Goal: Browse casually: Explore the website without a specific task or goal

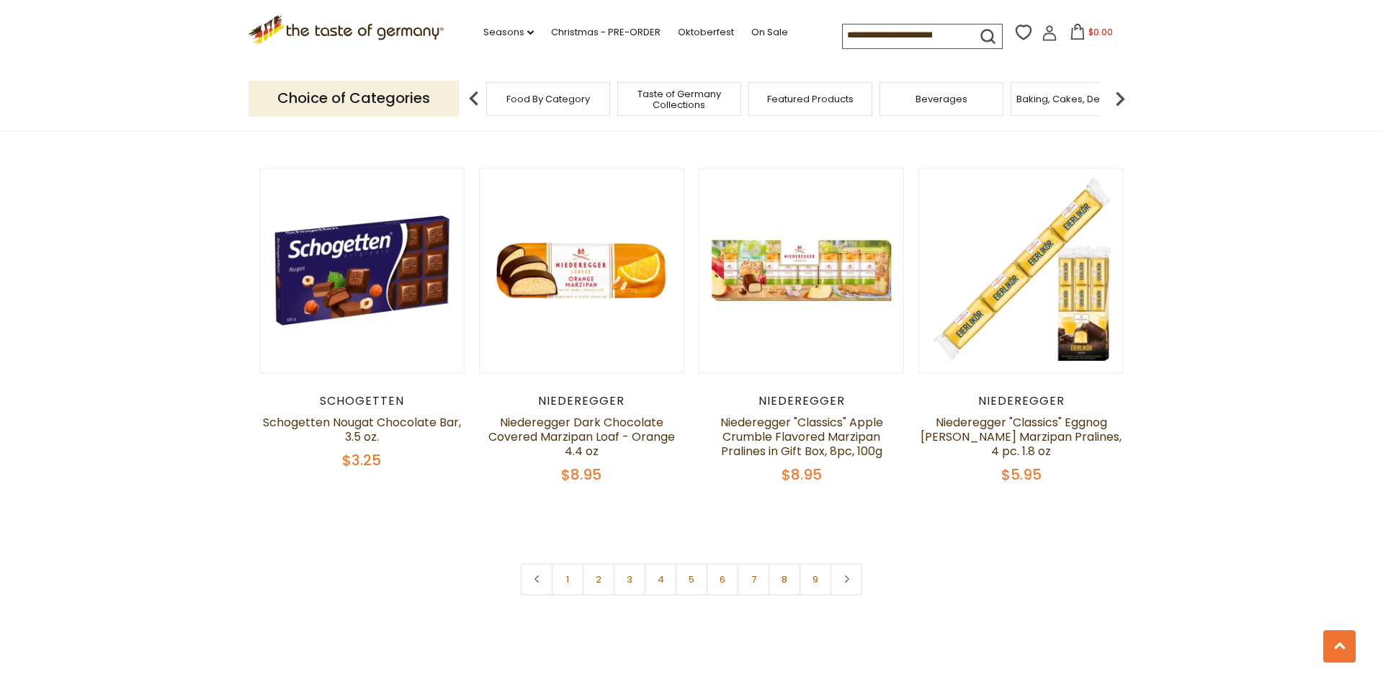
scroll to position [3379, 0]
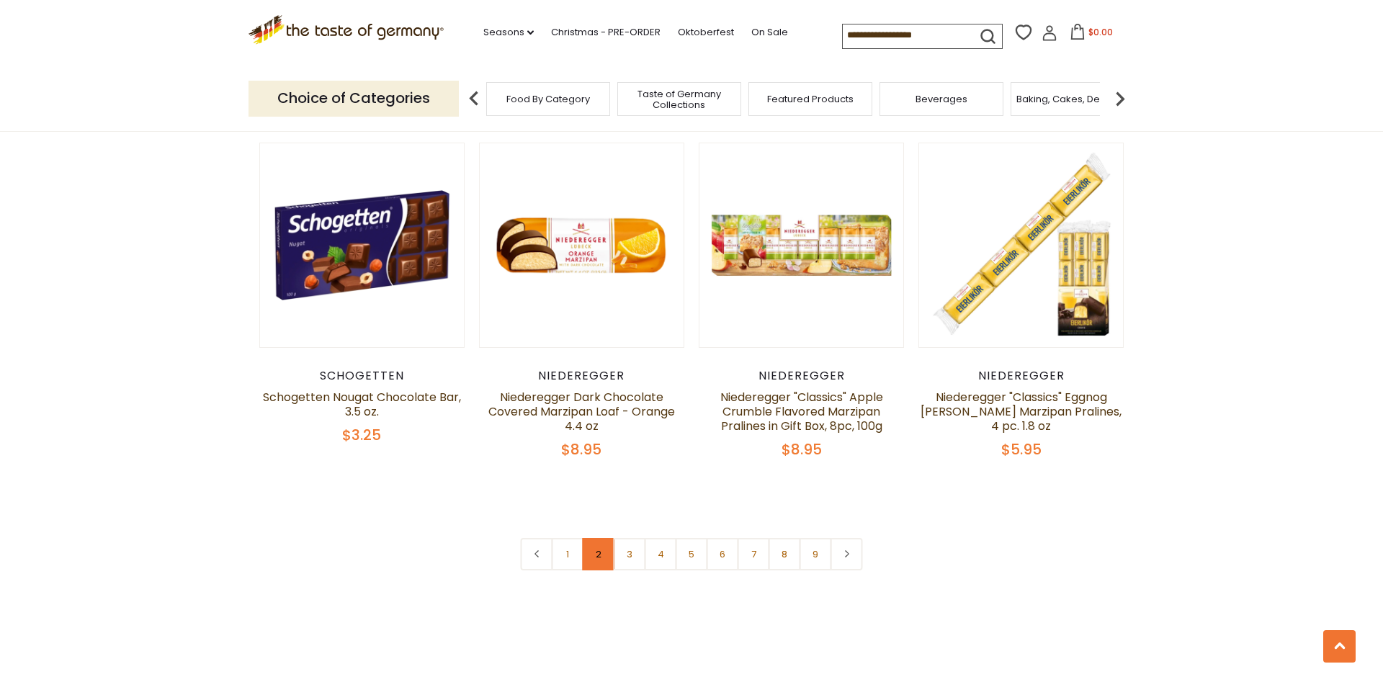
click at [599, 538] on link "2" at bounding box center [599, 554] width 32 height 32
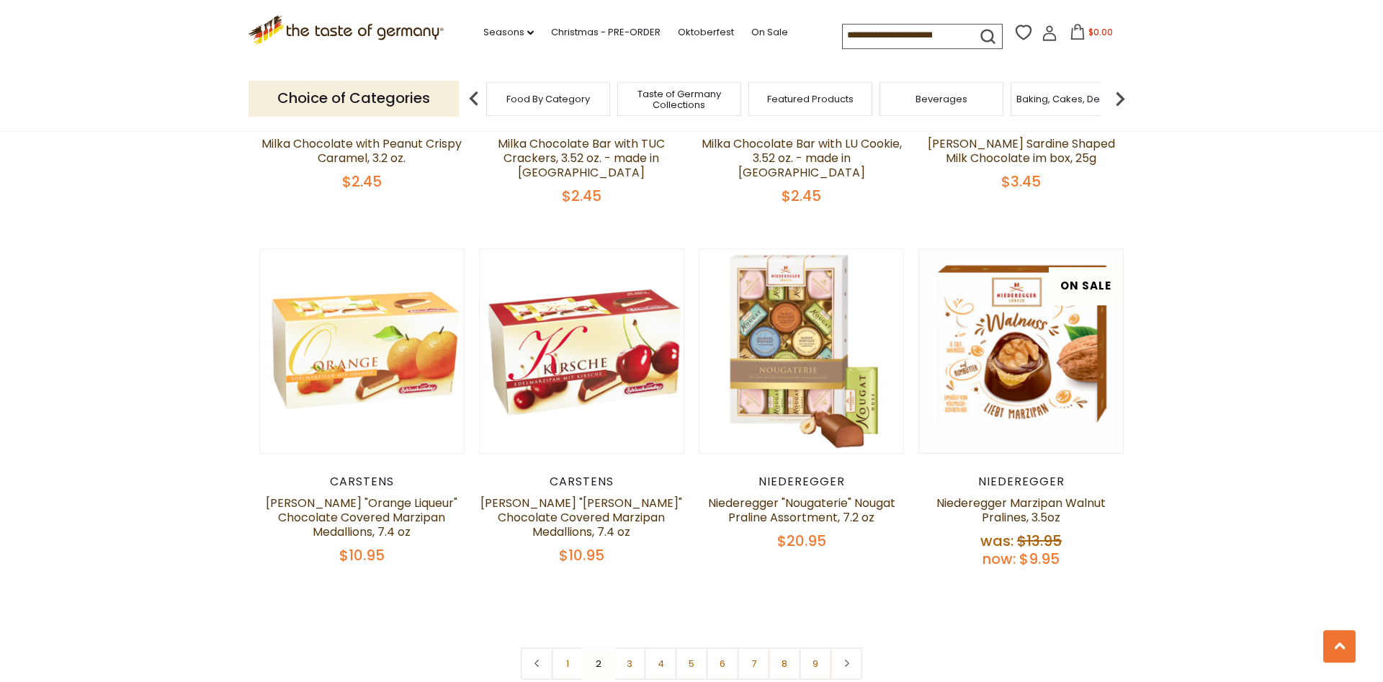
scroll to position [3432, 0]
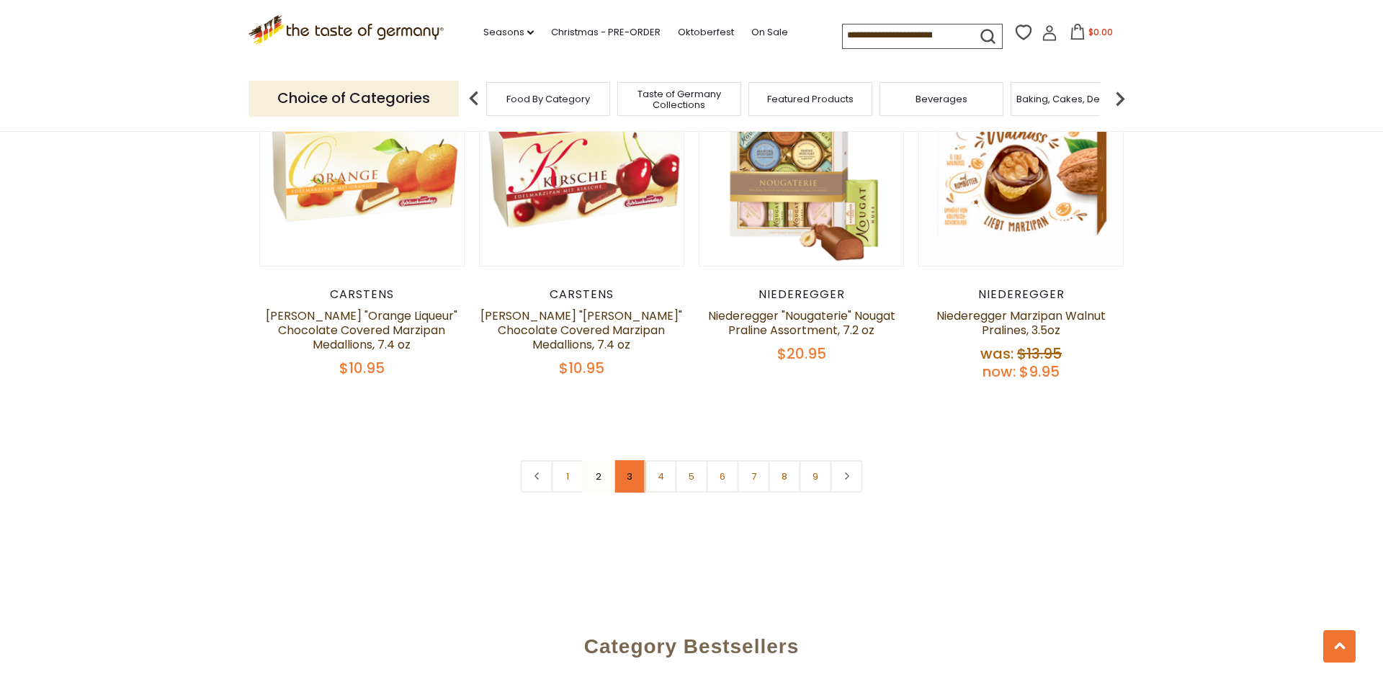
click at [632, 468] on link "3" at bounding box center [630, 476] width 32 height 32
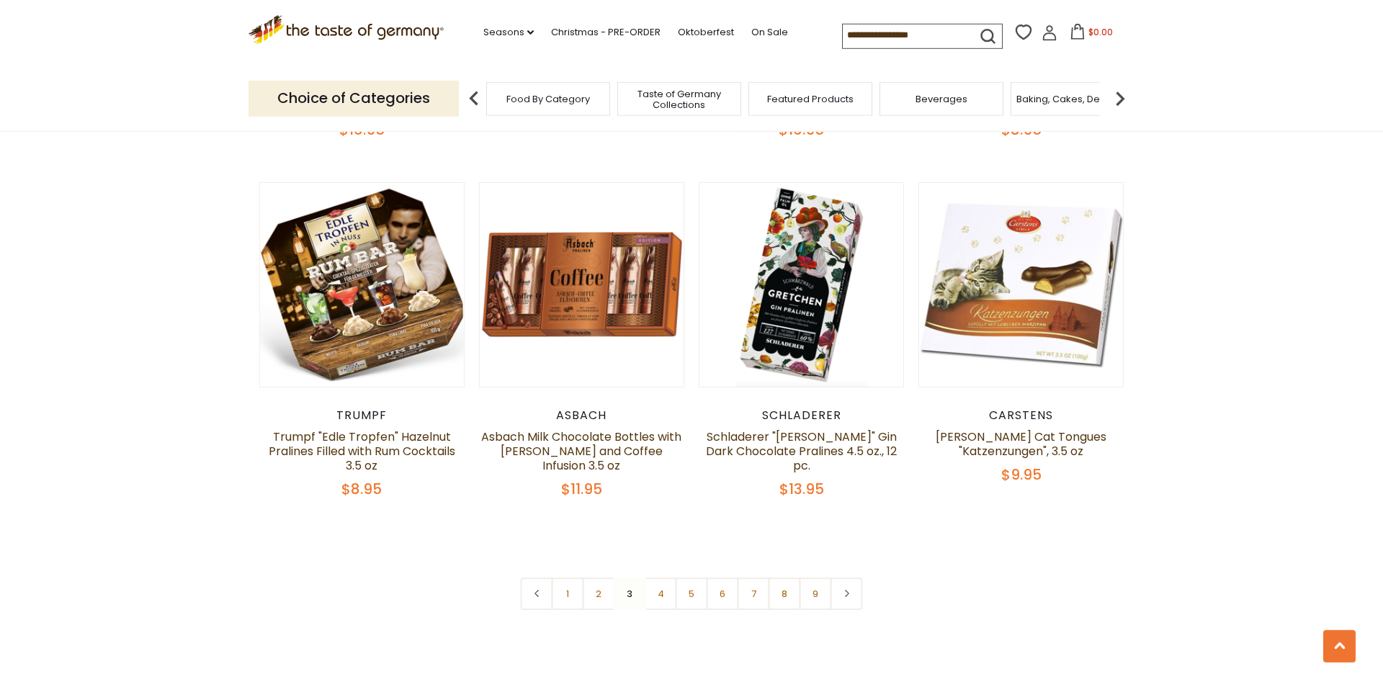
scroll to position [3358, 0]
click at [654, 577] on link "4" at bounding box center [661, 593] width 32 height 32
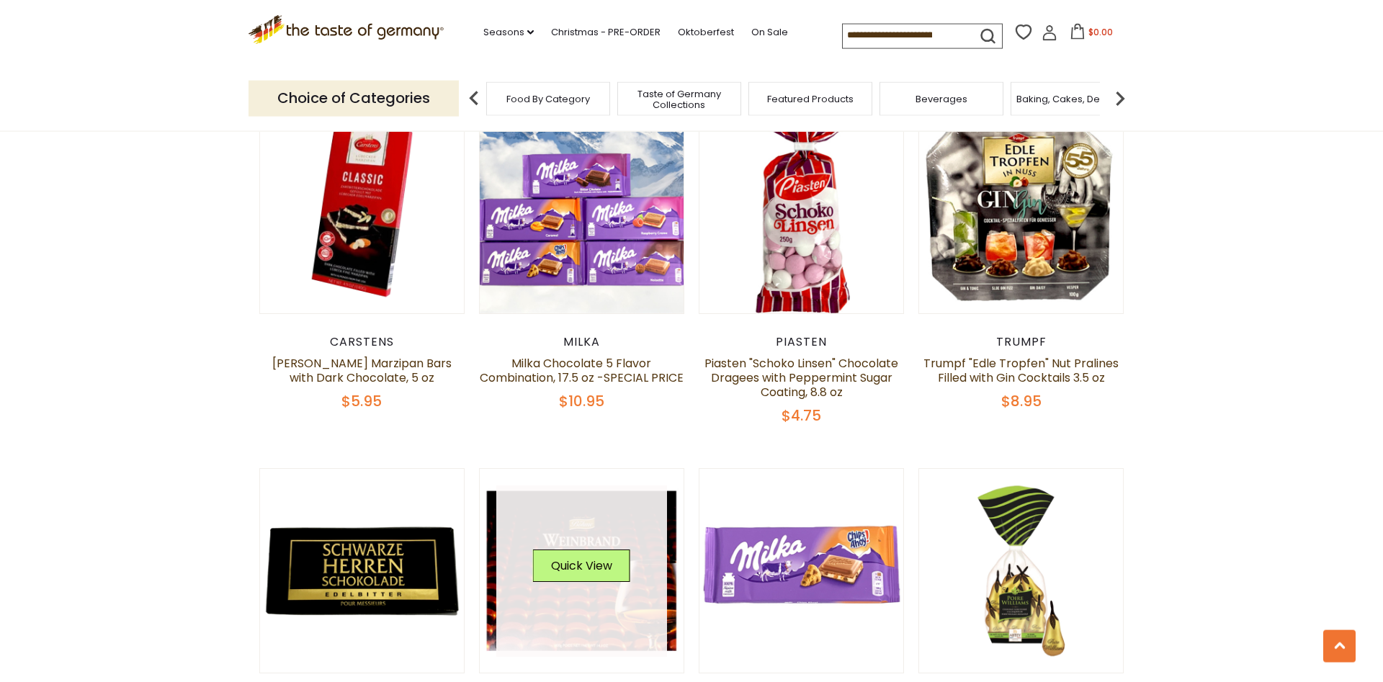
scroll to position [861, 0]
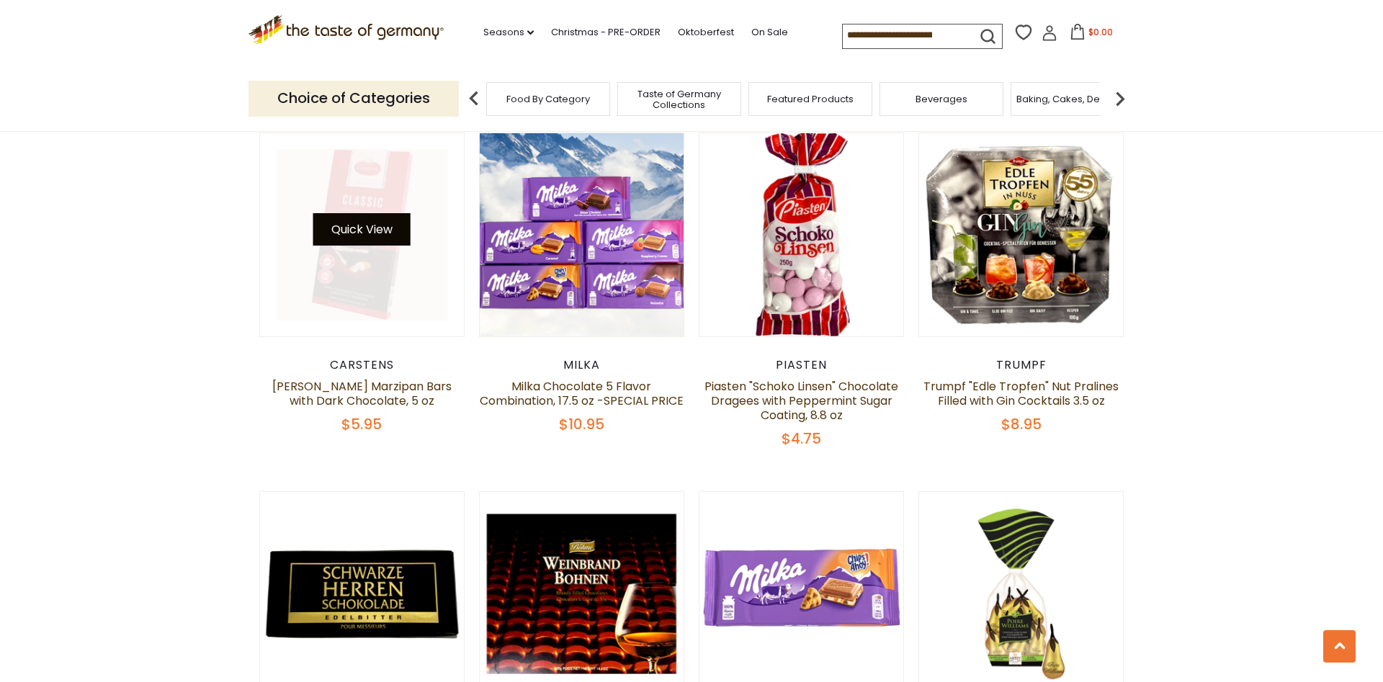
click at [389, 234] on button "Quick View" at bounding box center [361, 229] width 97 height 32
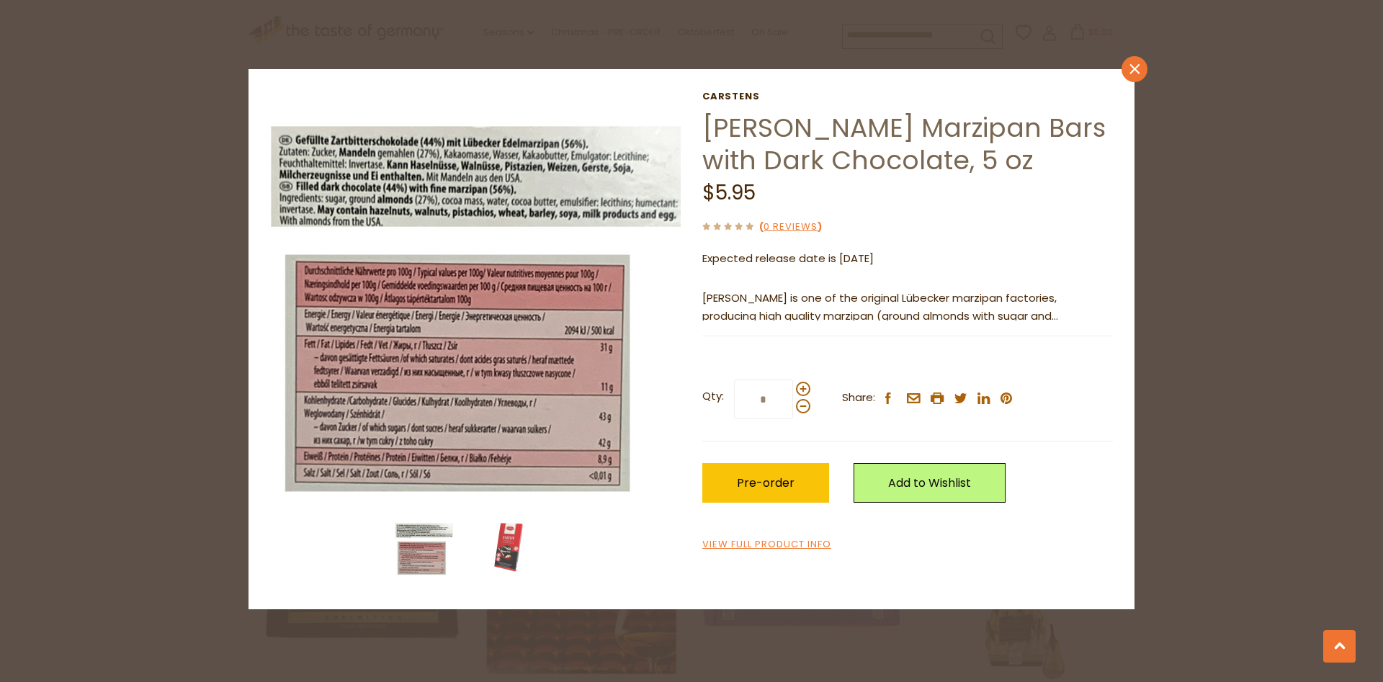
click at [1137, 72] on icon "close" at bounding box center [1134, 69] width 11 height 11
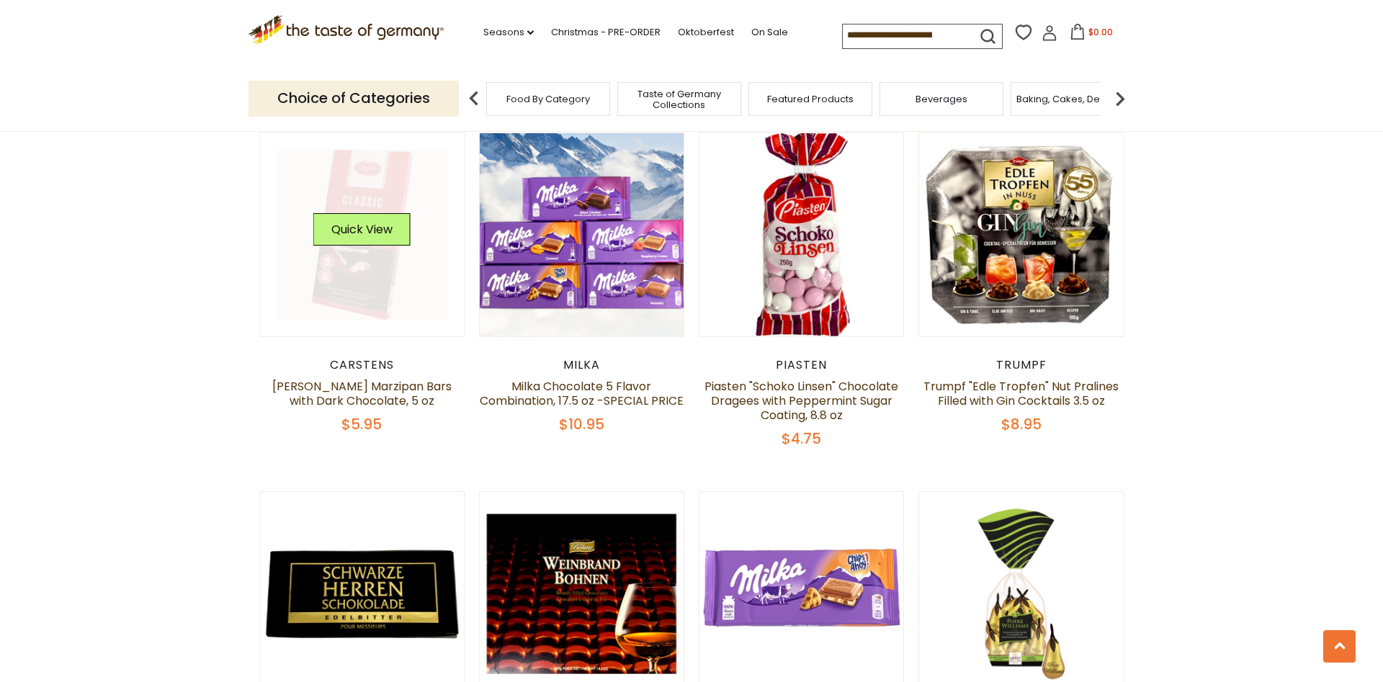
click at [423, 287] on link at bounding box center [362, 234] width 171 height 171
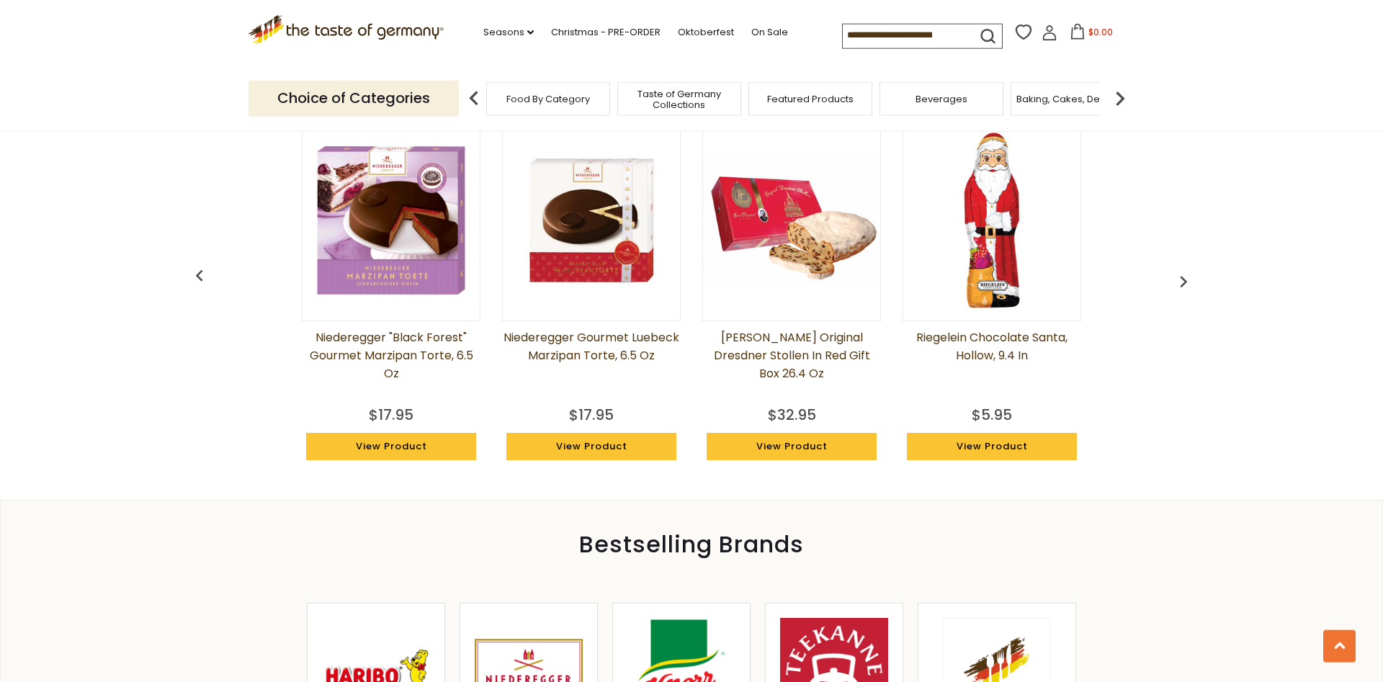
scroll to position [1102, 0]
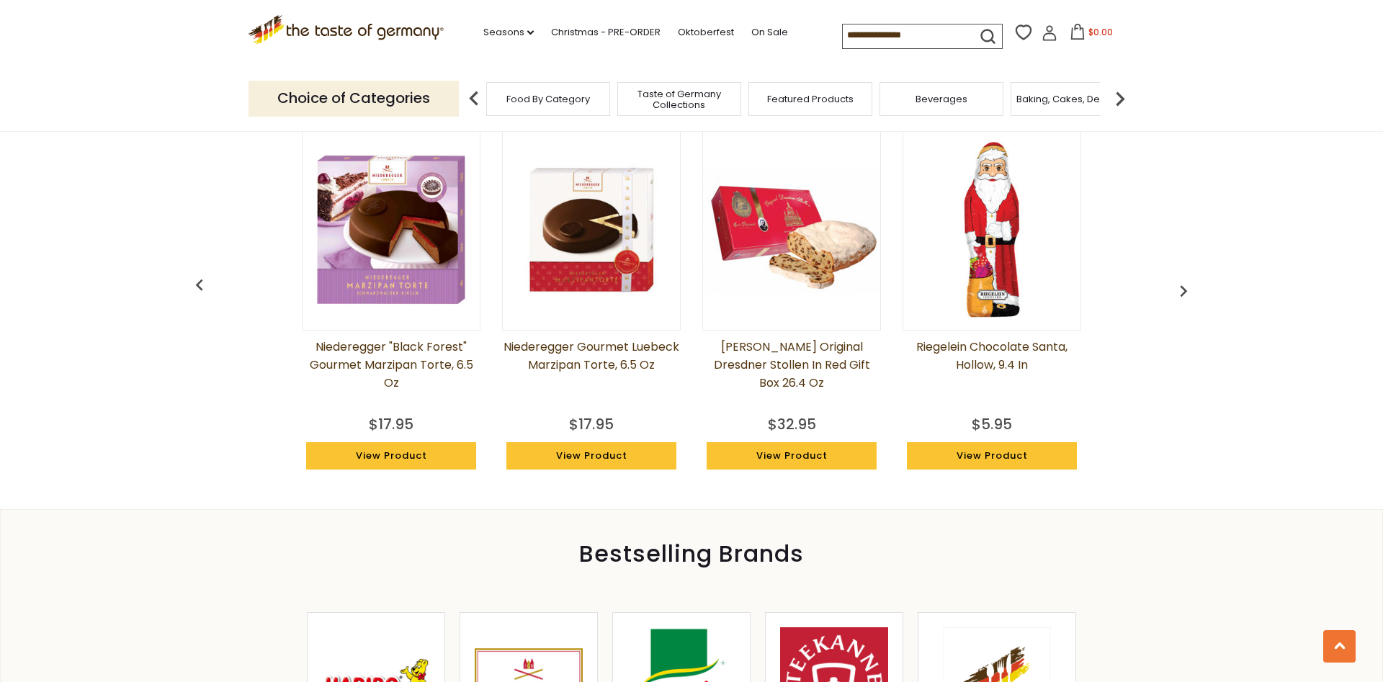
click at [1175, 287] on img "button" at bounding box center [1183, 290] width 23 height 23
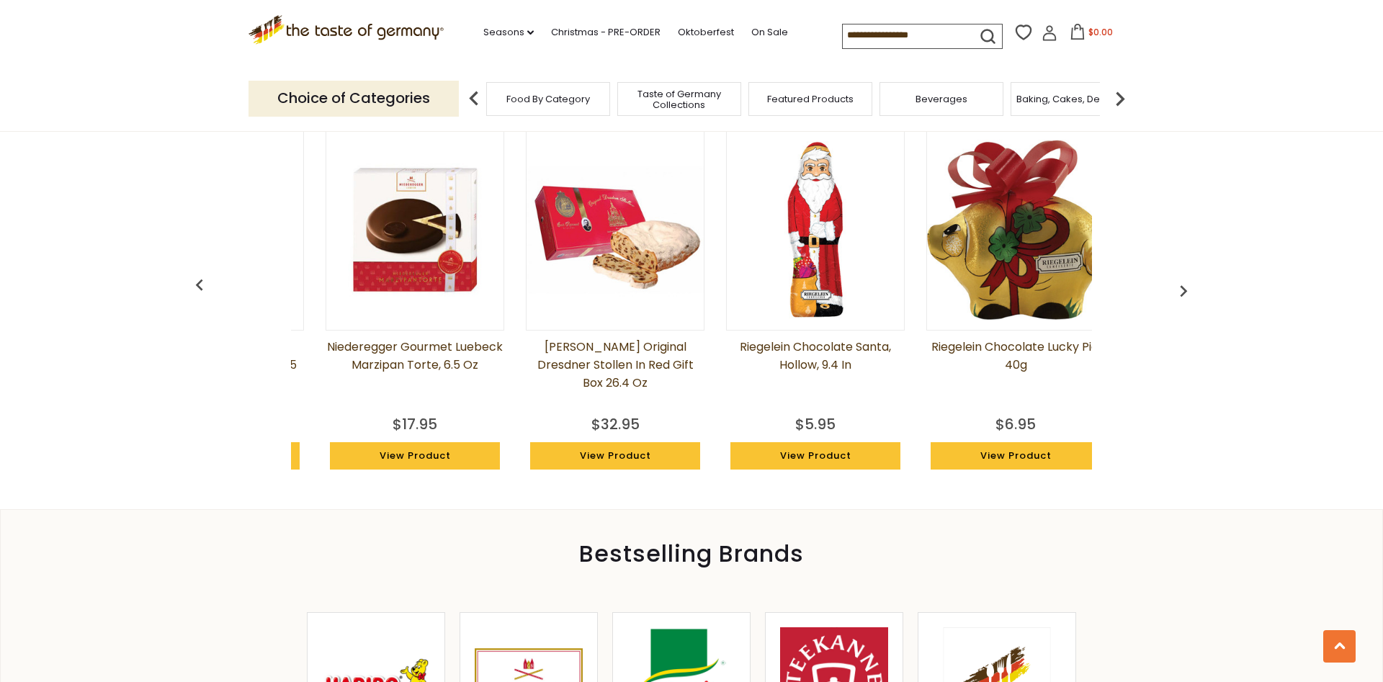
click at [1175, 287] on img "button" at bounding box center [1183, 290] width 23 height 23
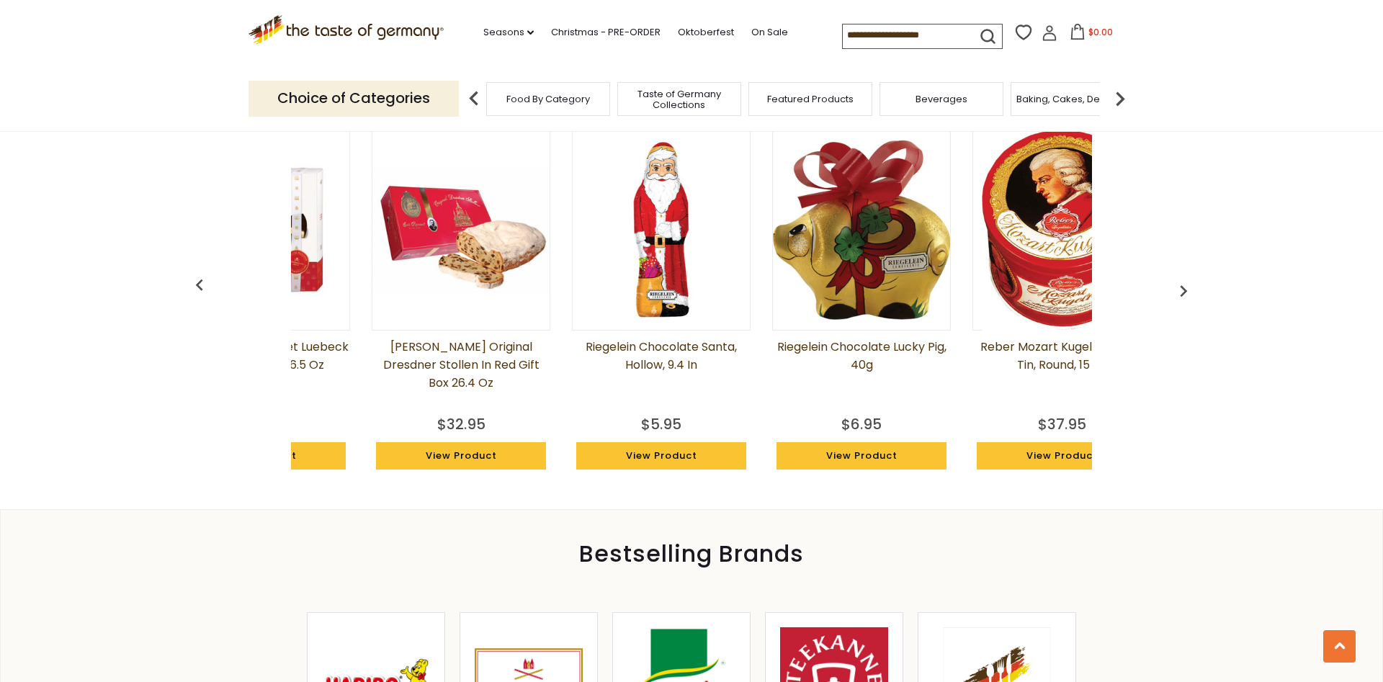
click at [1175, 287] on img "button" at bounding box center [1183, 290] width 23 height 23
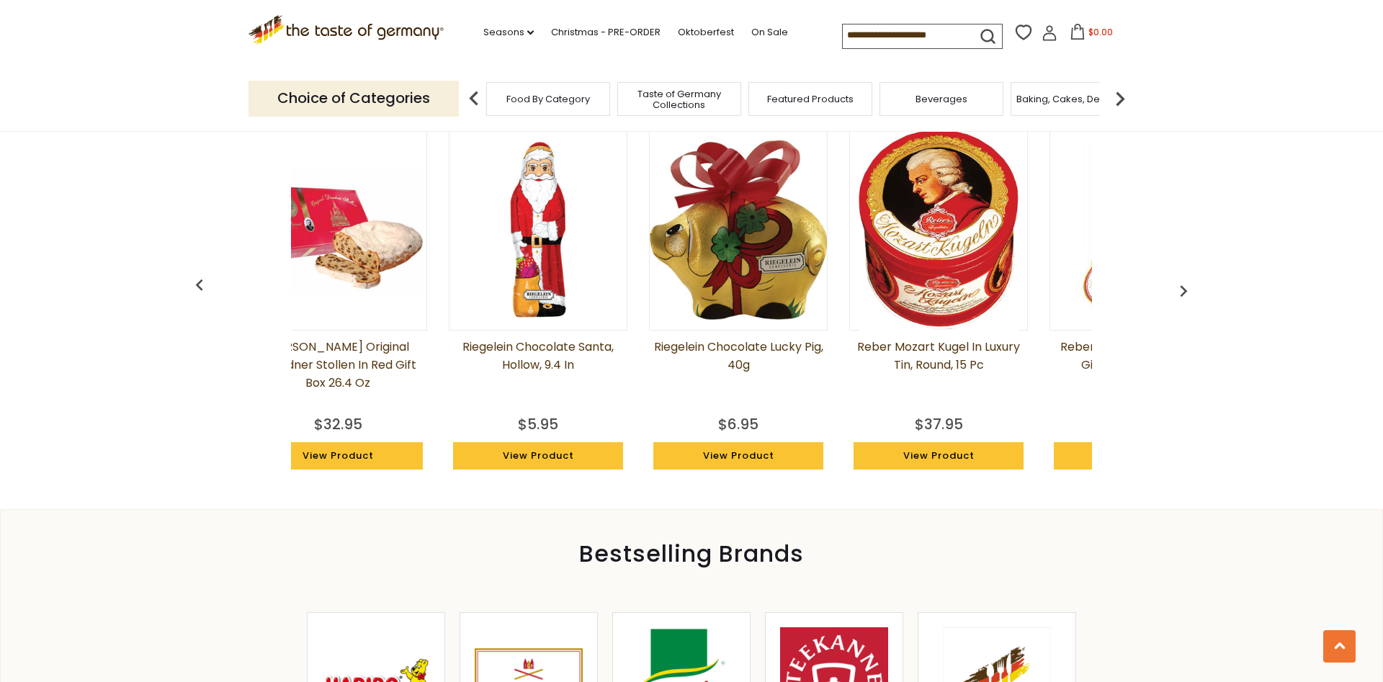
click at [1176, 287] on img "button" at bounding box center [1183, 290] width 23 height 23
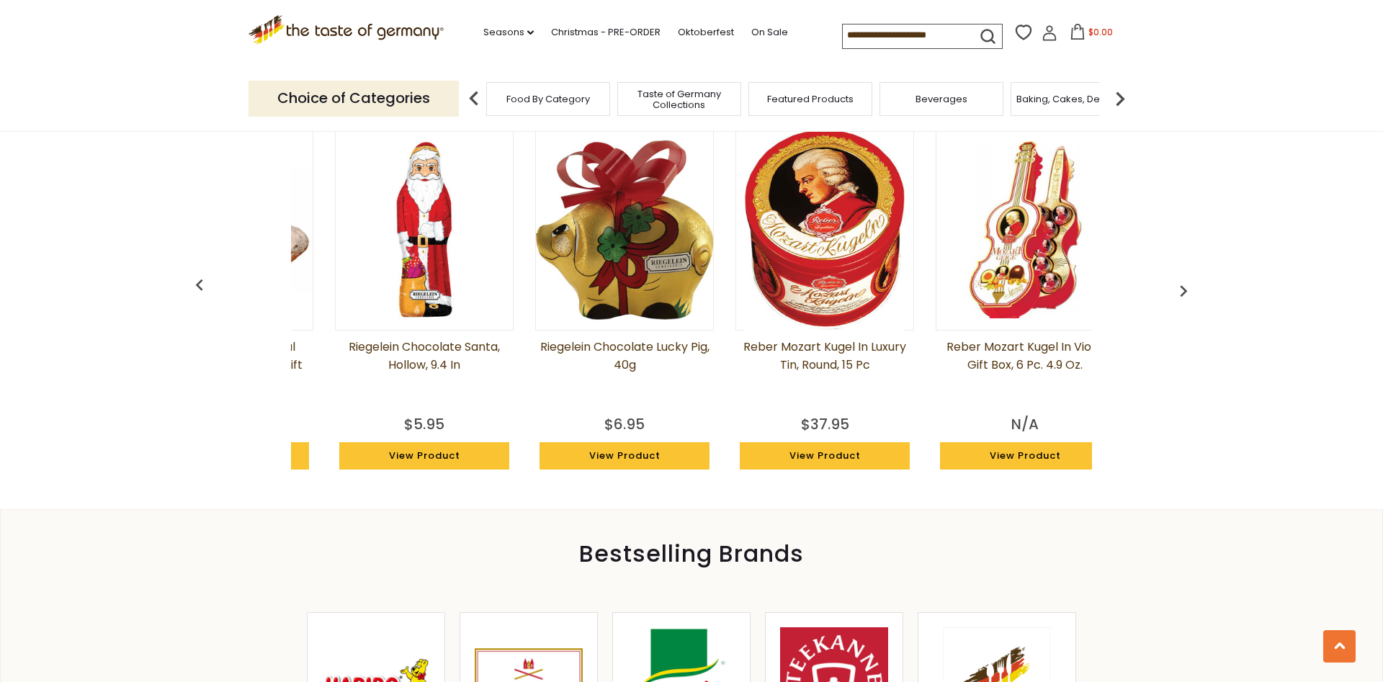
click at [1176, 287] on img "button" at bounding box center [1183, 290] width 23 height 23
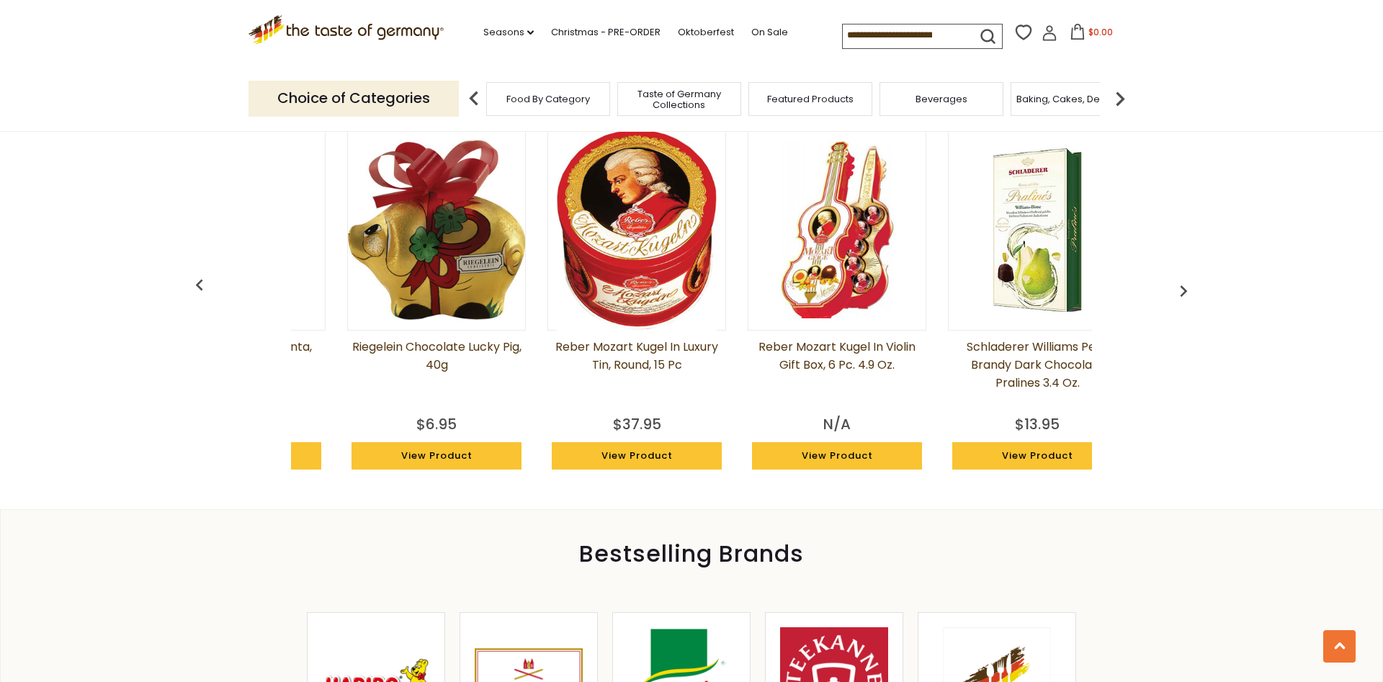
click at [1176, 287] on img "button" at bounding box center [1183, 290] width 23 height 23
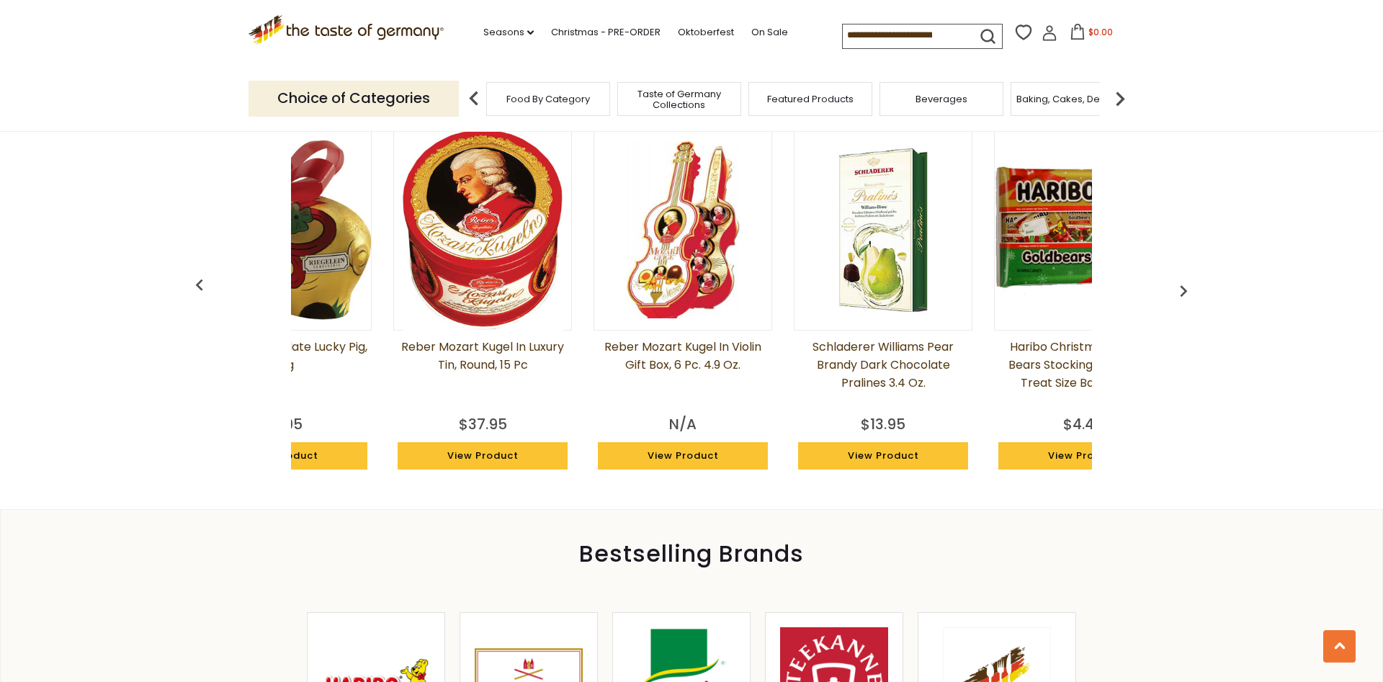
click at [1176, 287] on img "button" at bounding box center [1183, 290] width 23 height 23
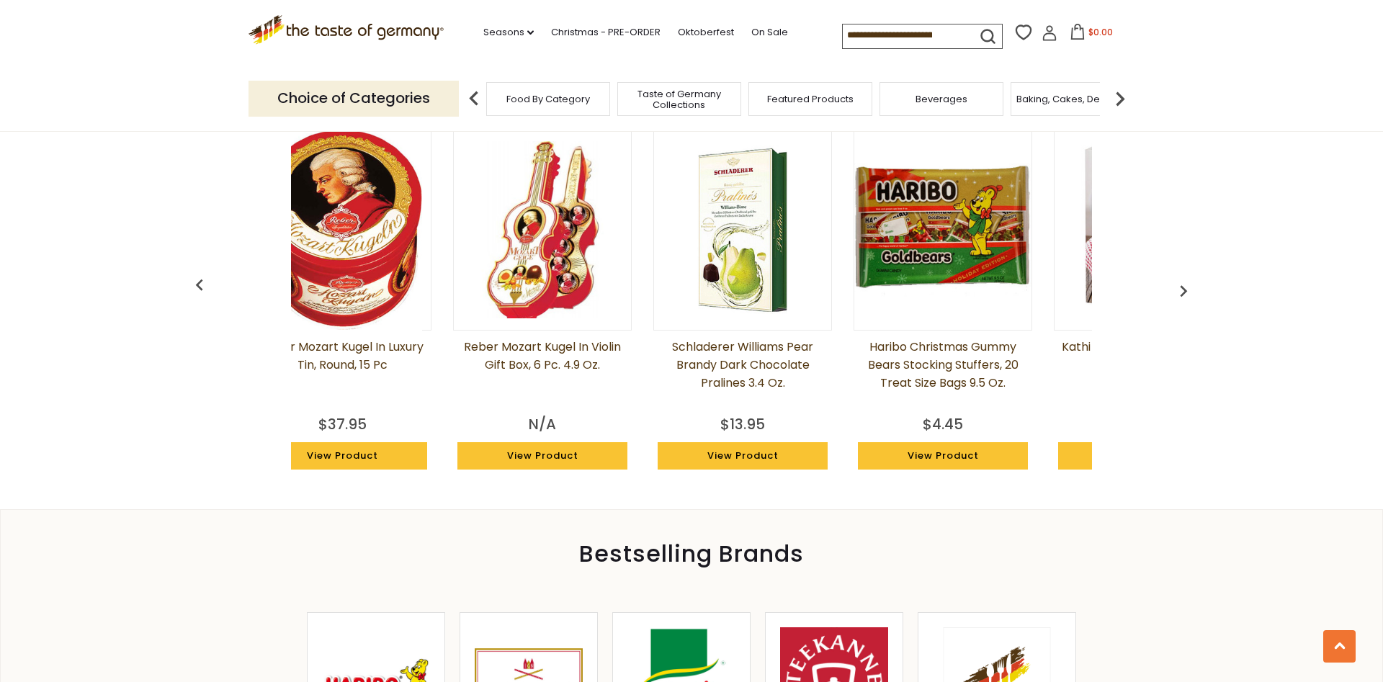
click at [1176, 287] on img "button" at bounding box center [1183, 290] width 23 height 23
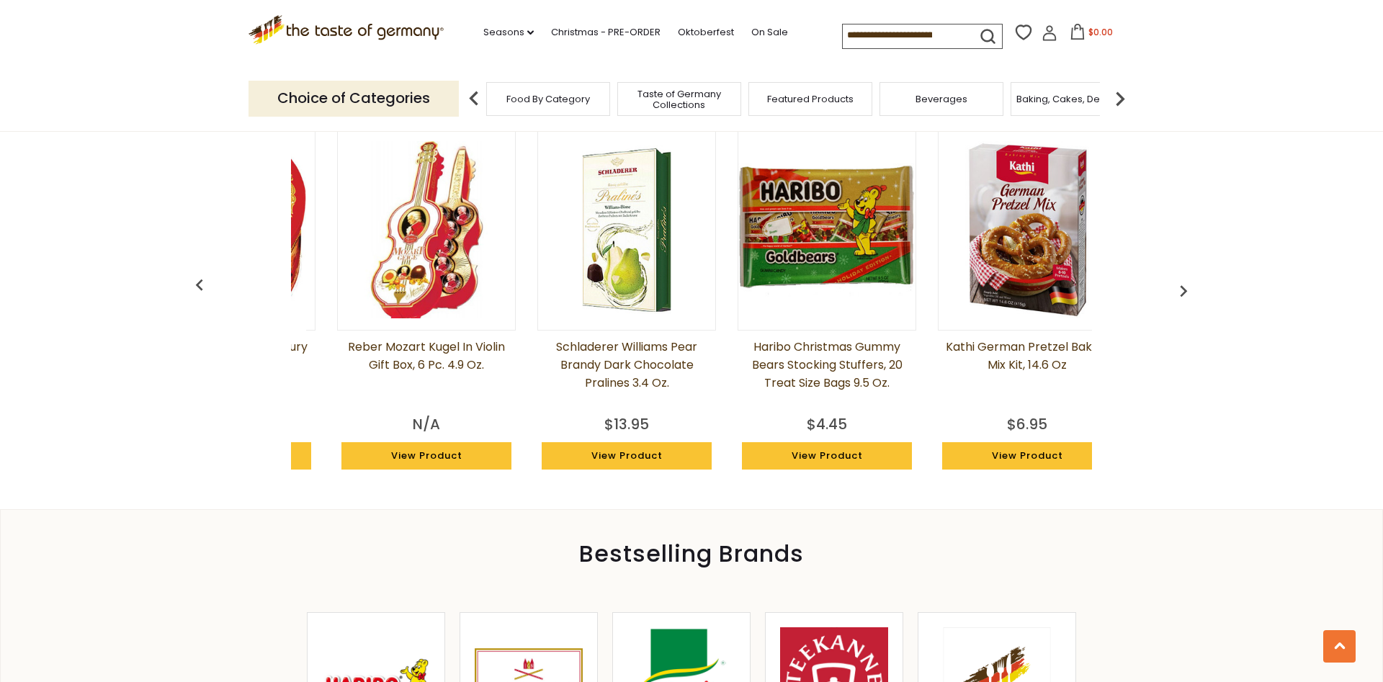
click at [1176, 287] on img "button" at bounding box center [1183, 290] width 23 height 23
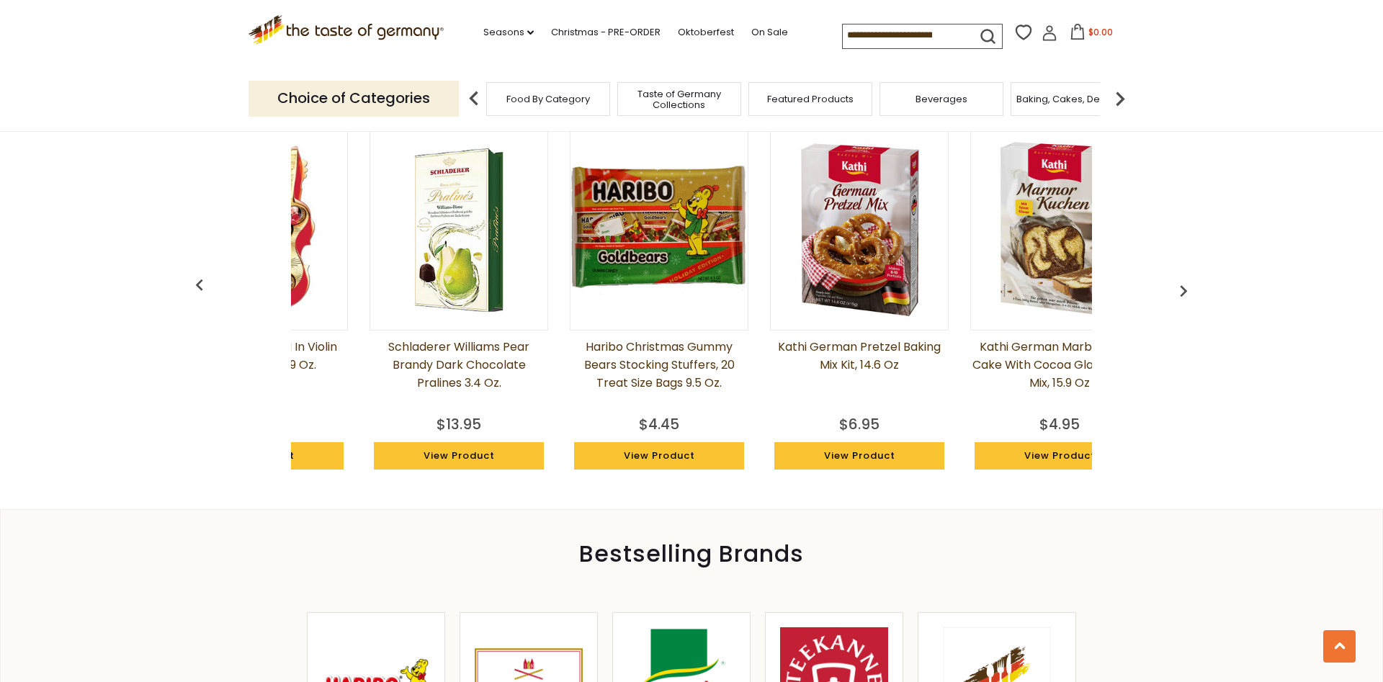
click at [1176, 287] on img "button" at bounding box center [1183, 290] width 23 height 23
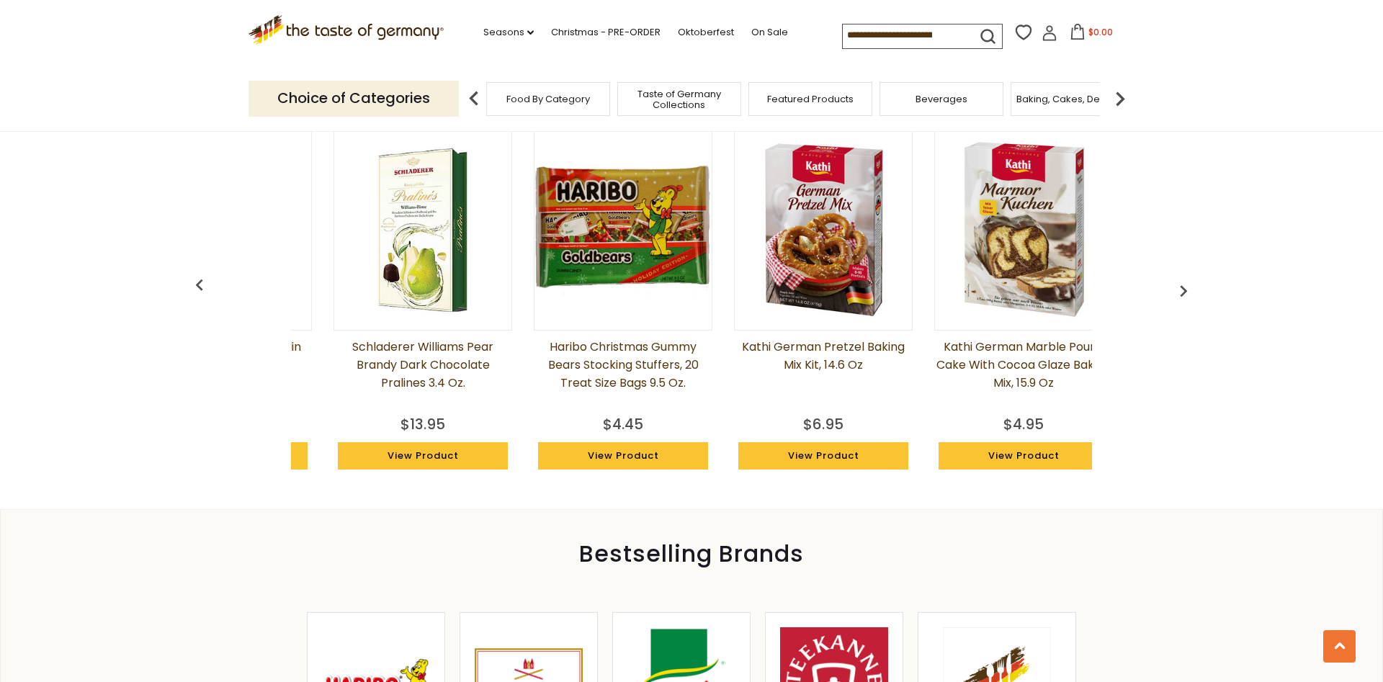
click at [1176, 287] on img "button" at bounding box center [1183, 290] width 23 height 23
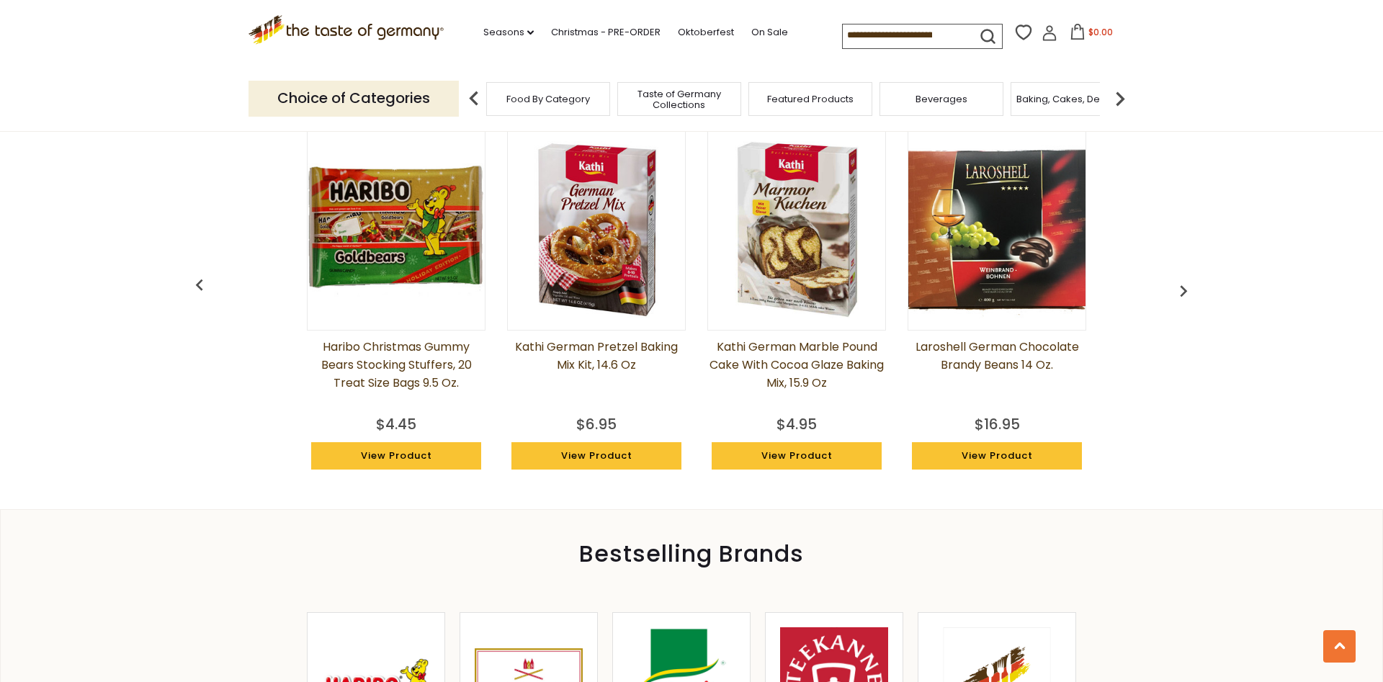
click at [1176, 287] on img "button" at bounding box center [1183, 290] width 23 height 23
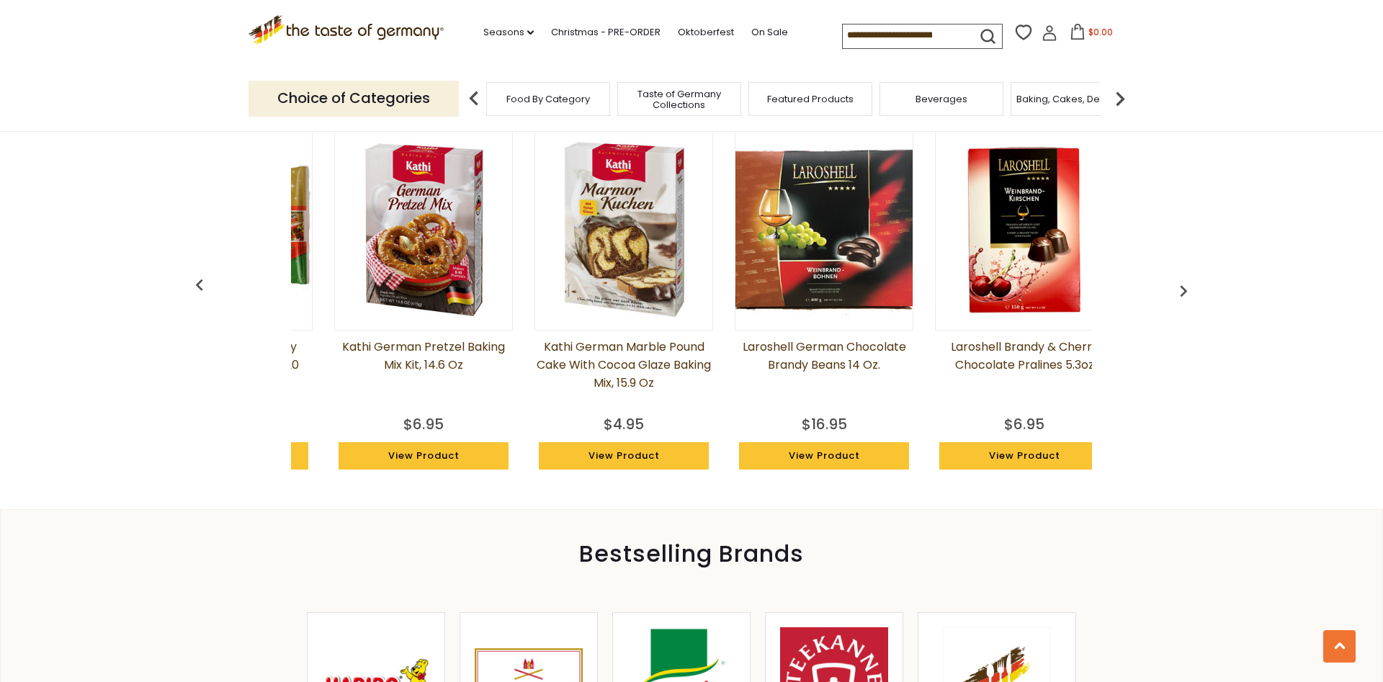
click at [1176, 287] on img "button" at bounding box center [1183, 290] width 23 height 23
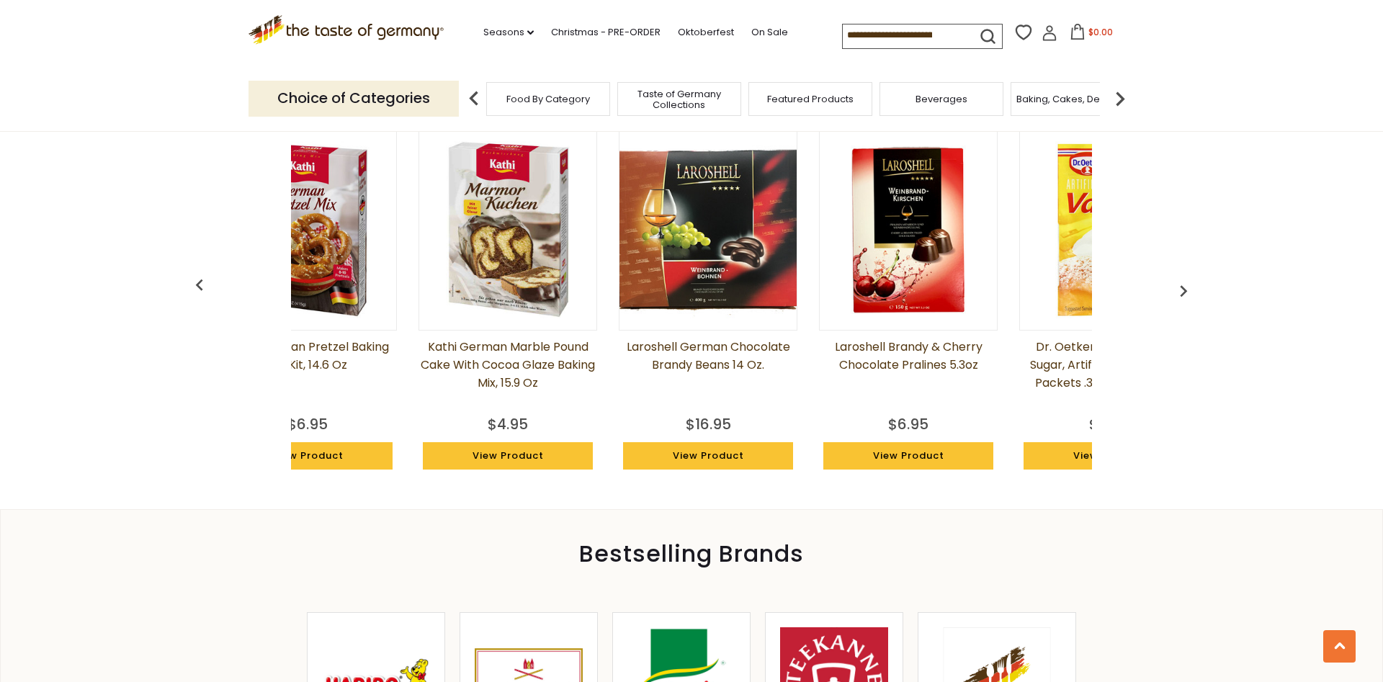
click at [1176, 287] on img "button" at bounding box center [1183, 290] width 23 height 23
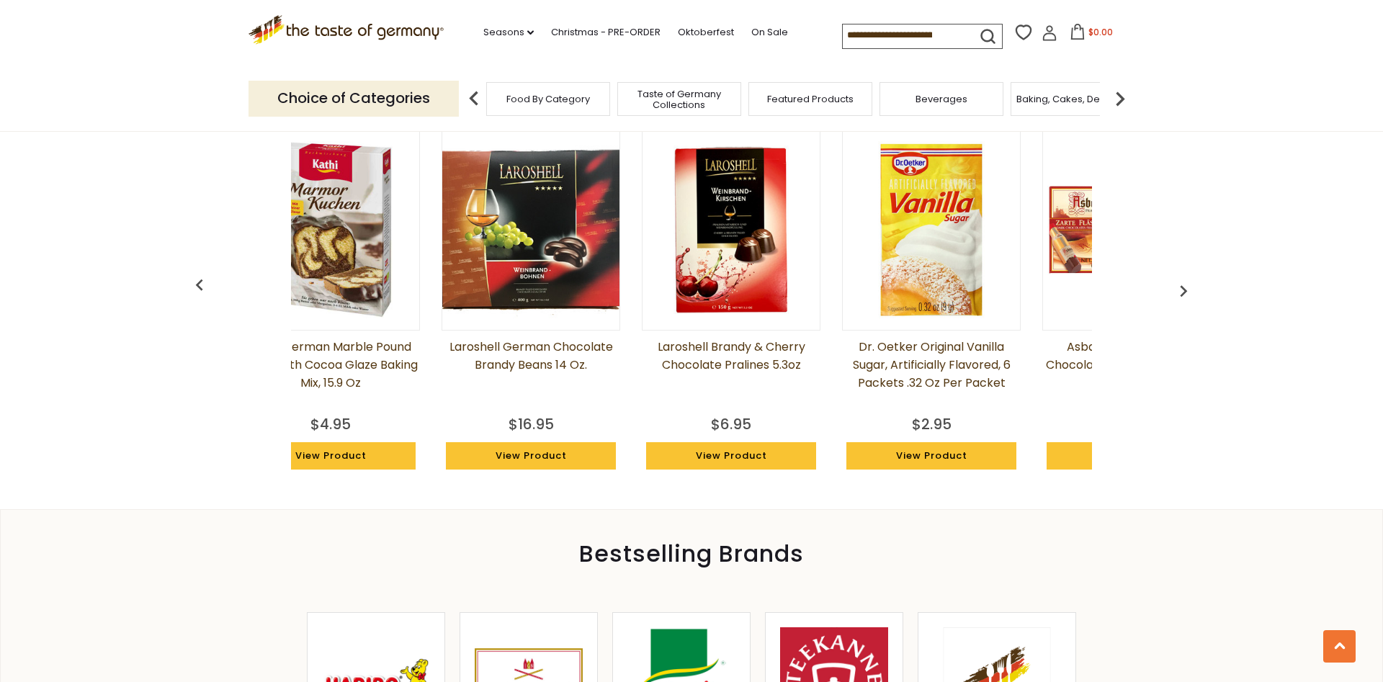
click at [1176, 287] on img "button" at bounding box center [1183, 290] width 23 height 23
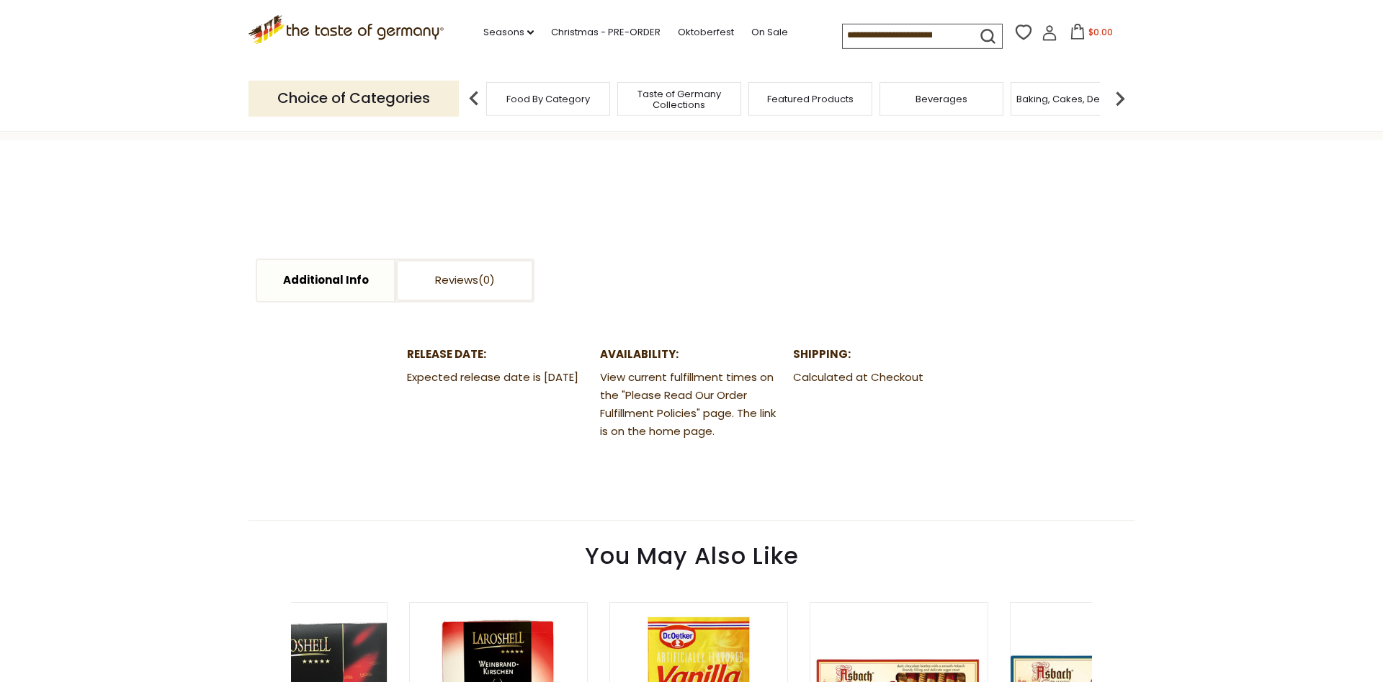
scroll to position [588, 0]
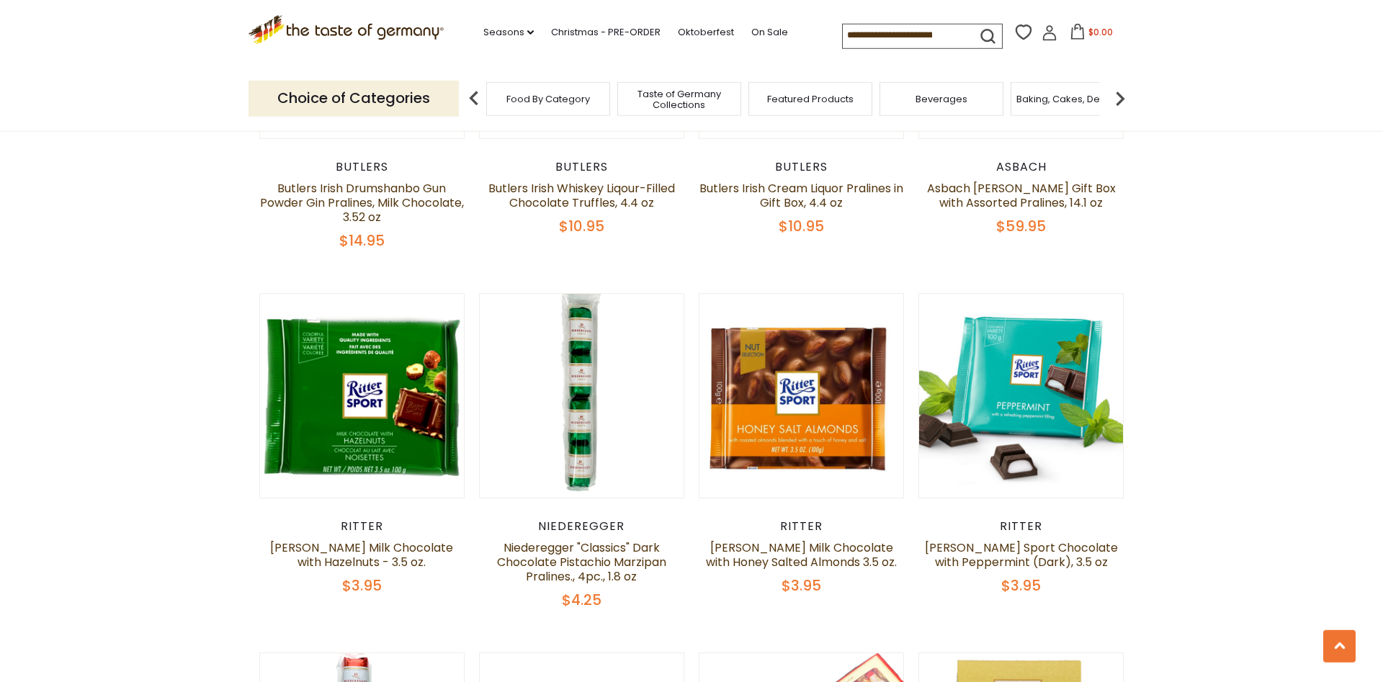
scroll to position [2624, 0]
